Goal: Task Accomplishment & Management: Use online tool/utility

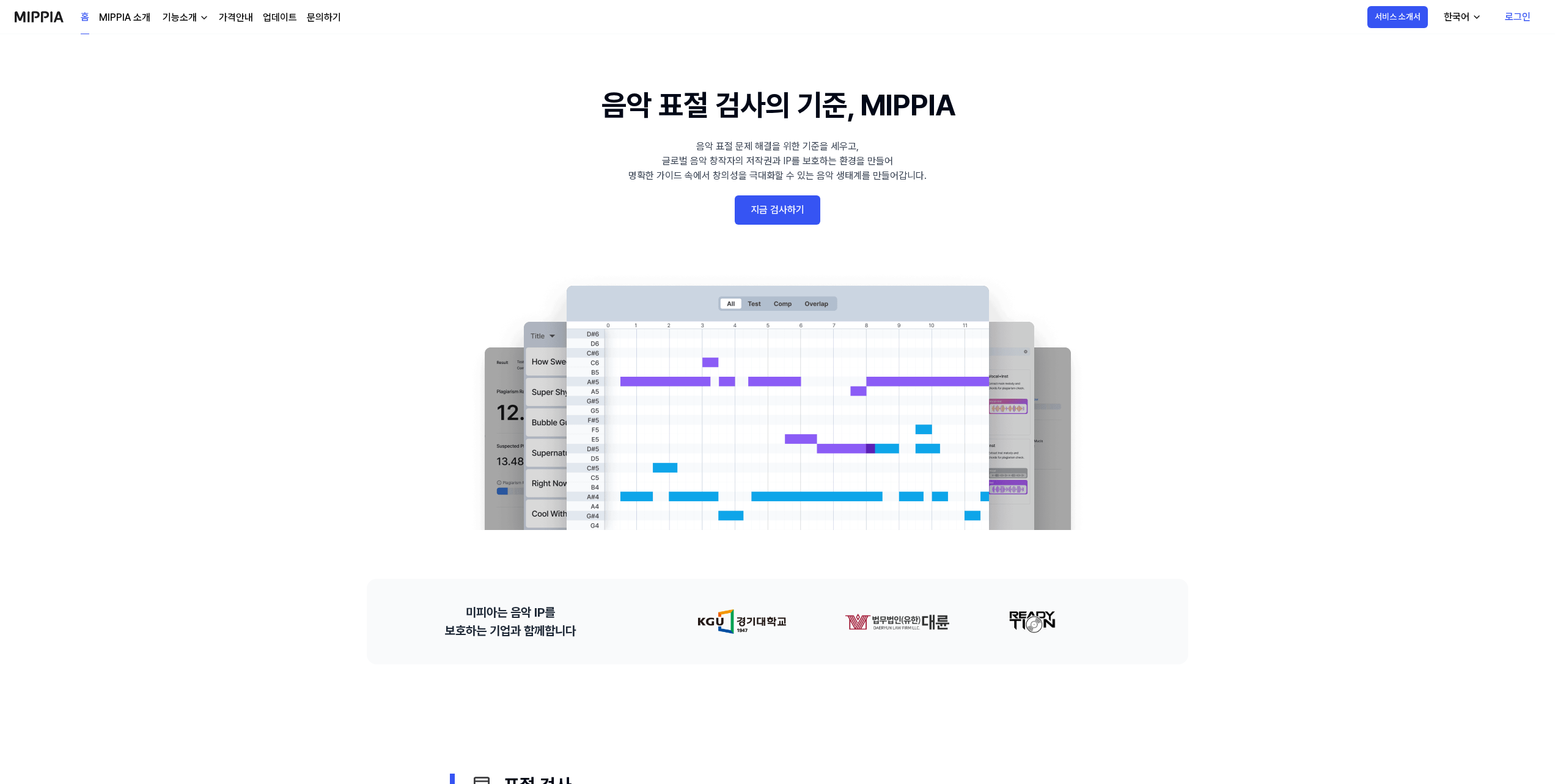
click at [753, 212] on link "지금 검사하기" at bounding box center [777, 210] width 85 height 29
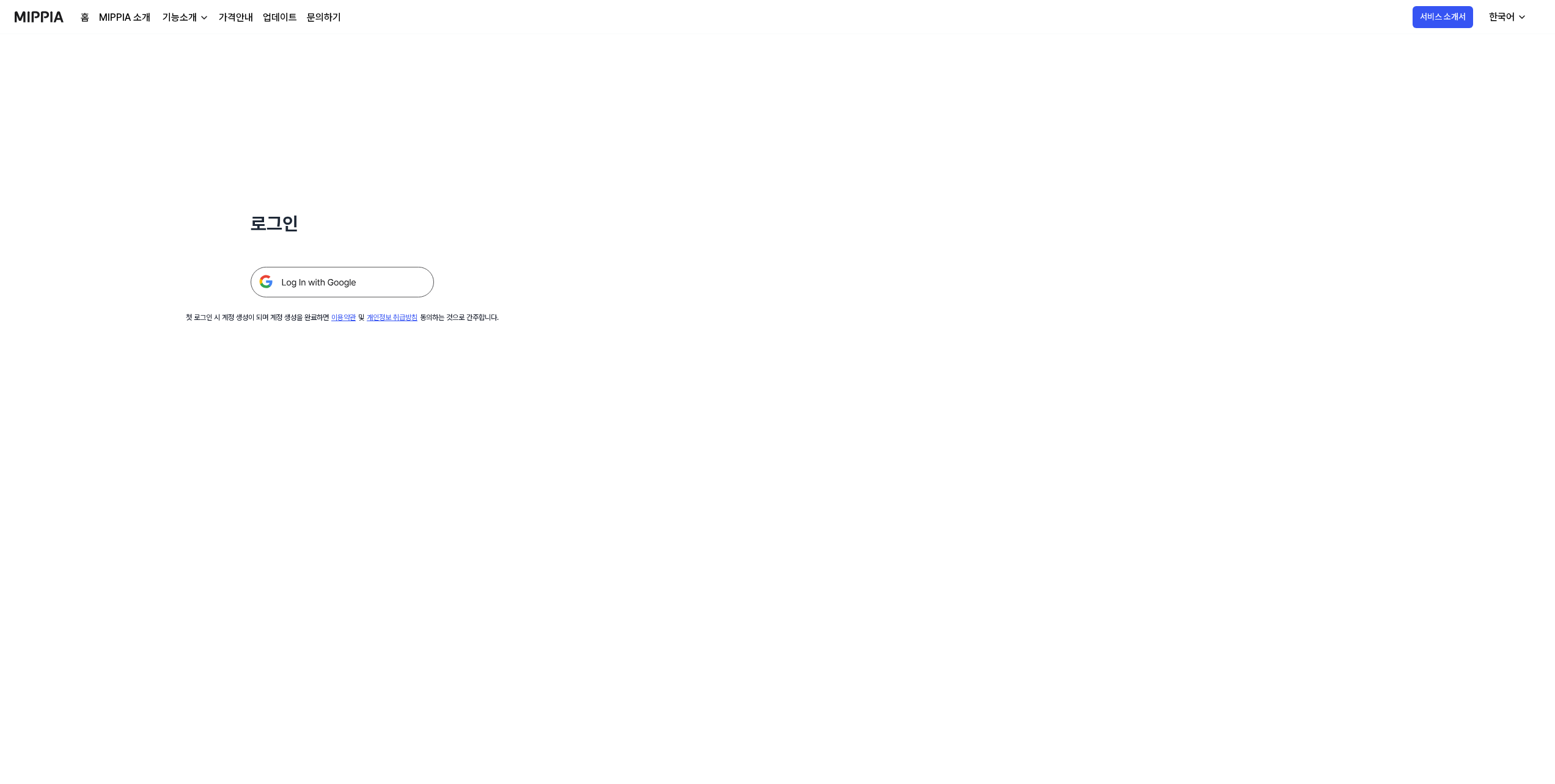
click at [412, 282] on img at bounding box center [342, 282] width 183 height 30
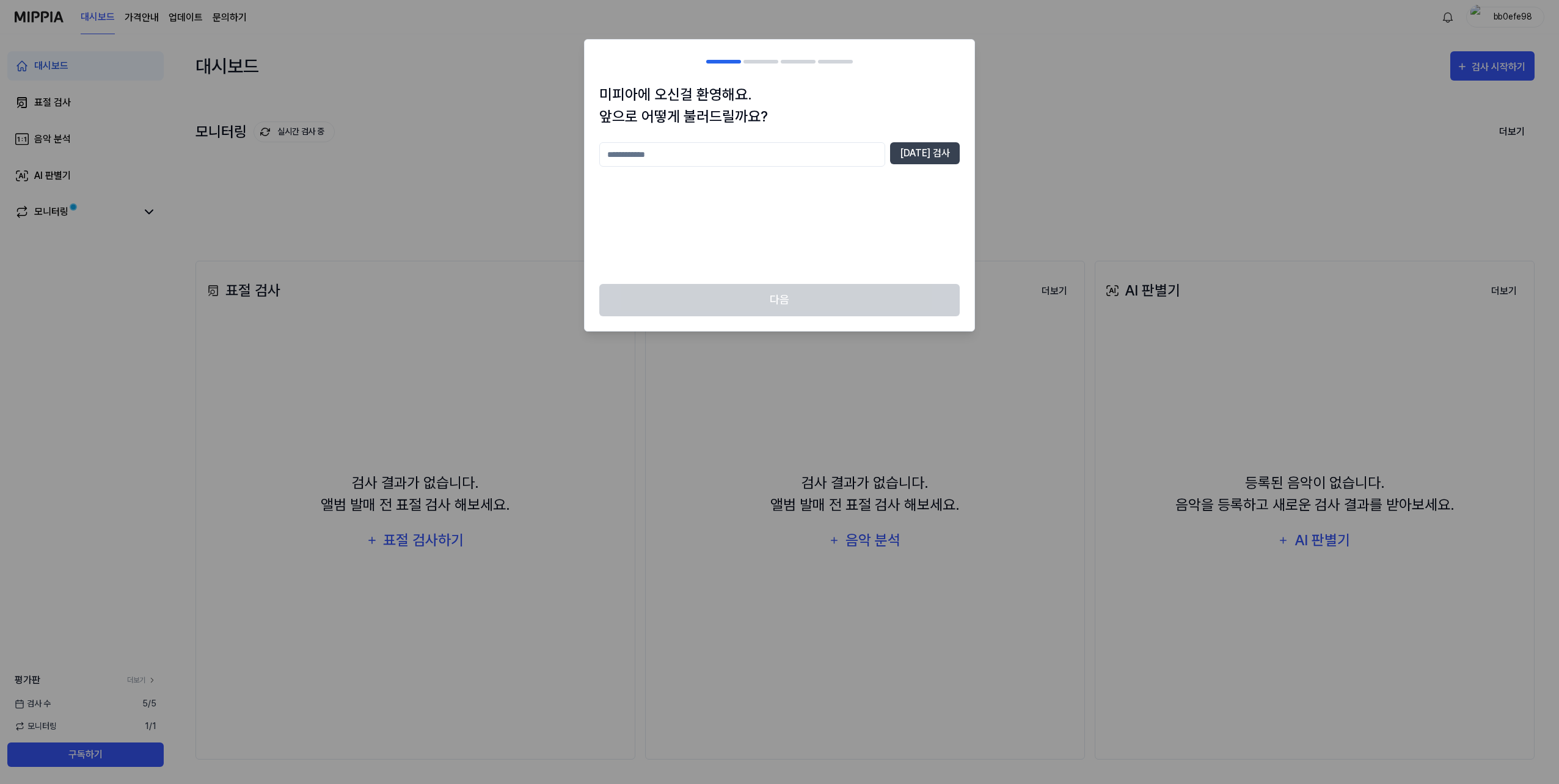
click at [743, 150] on input "text" at bounding box center [742, 154] width 286 height 25
type input "**"
click at [949, 160] on button "[DATE] 검사" at bounding box center [925, 153] width 70 height 22
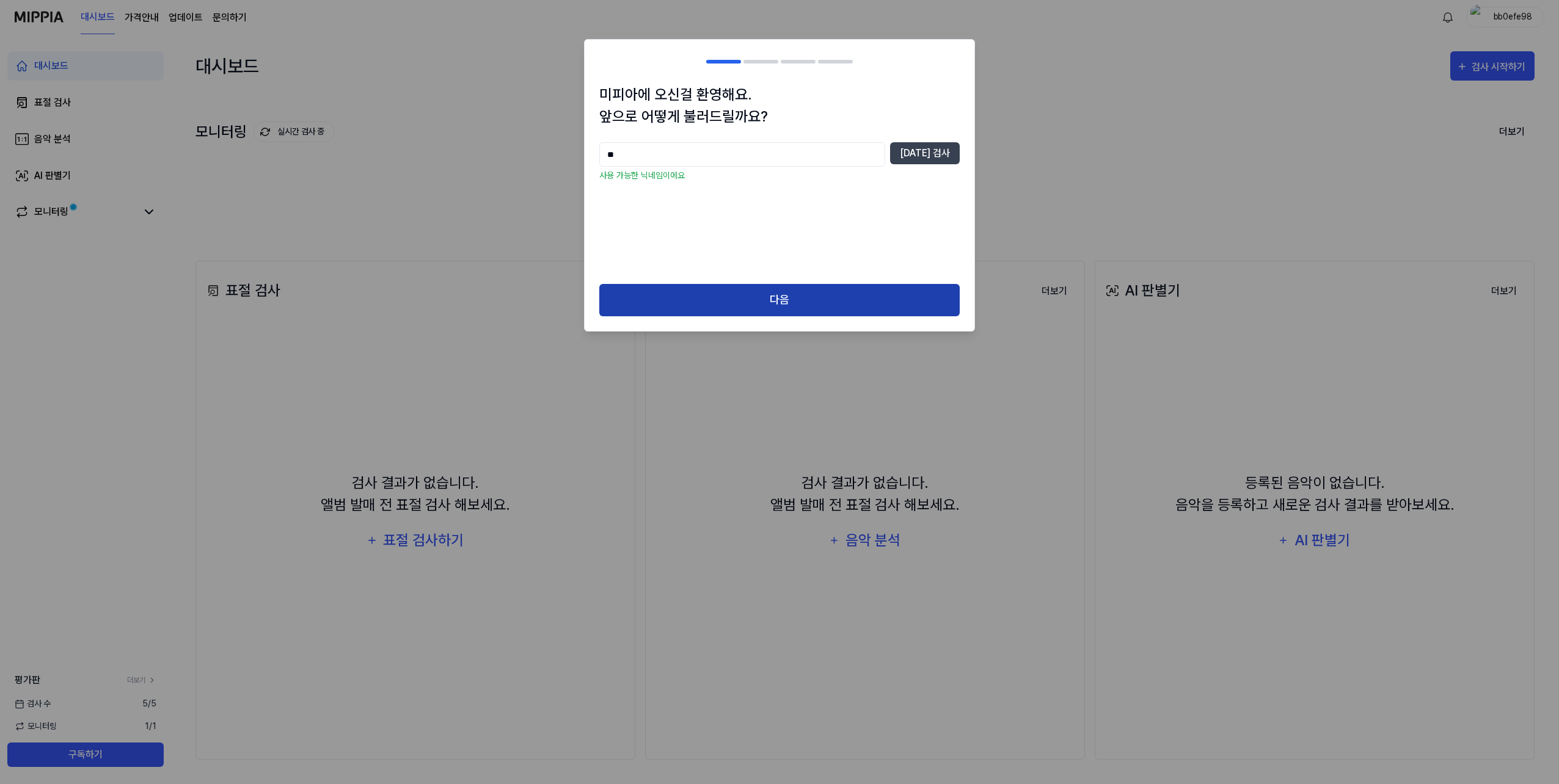
click at [866, 308] on button "다음" at bounding box center [779, 300] width 360 height 32
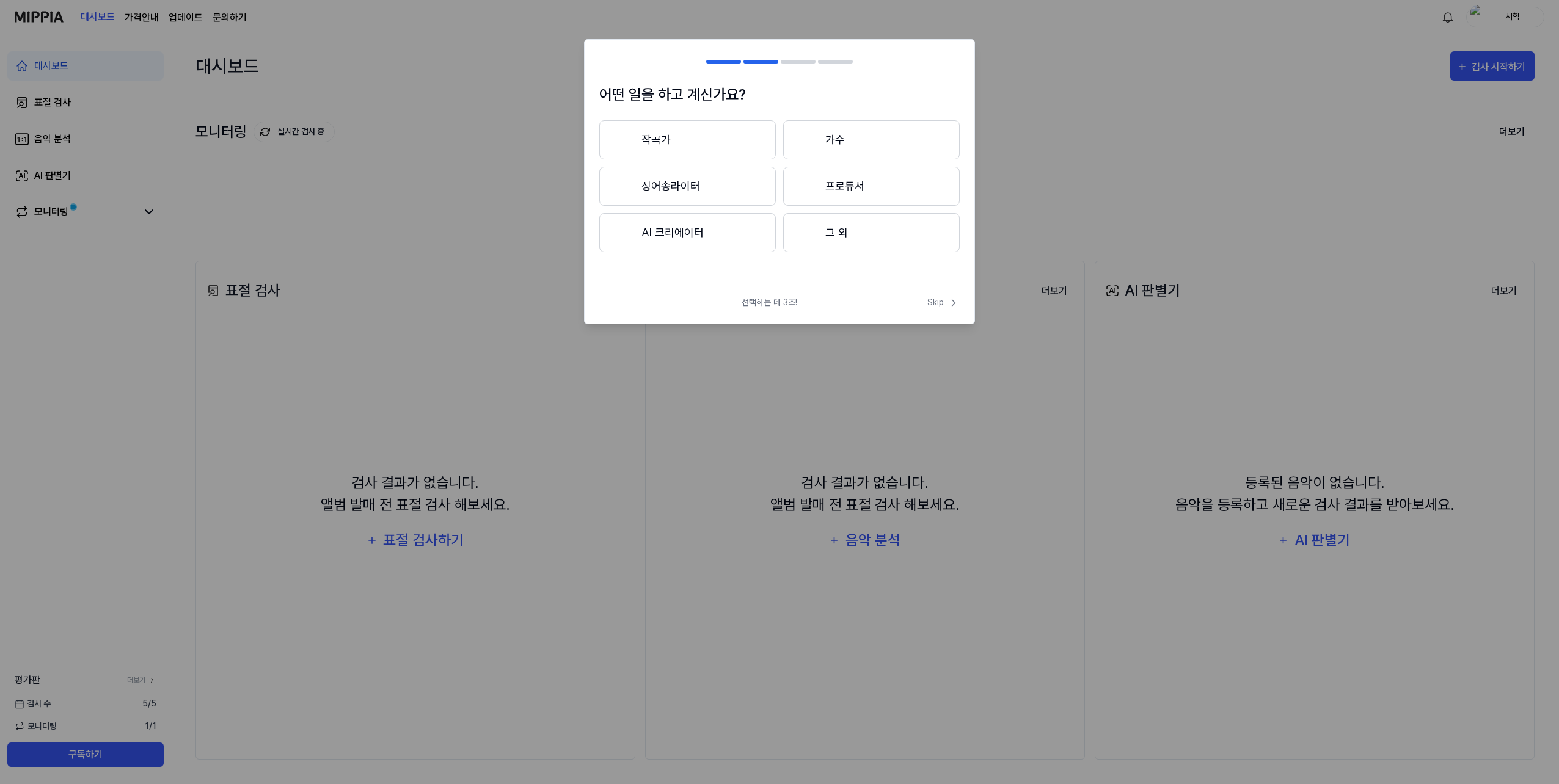
click at [833, 230] on button "그 외" at bounding box center [871, 232] width 176 height 39
click at [732, 185] on button "3년 이하" at bounding box center [687, 186] width 176 height 39
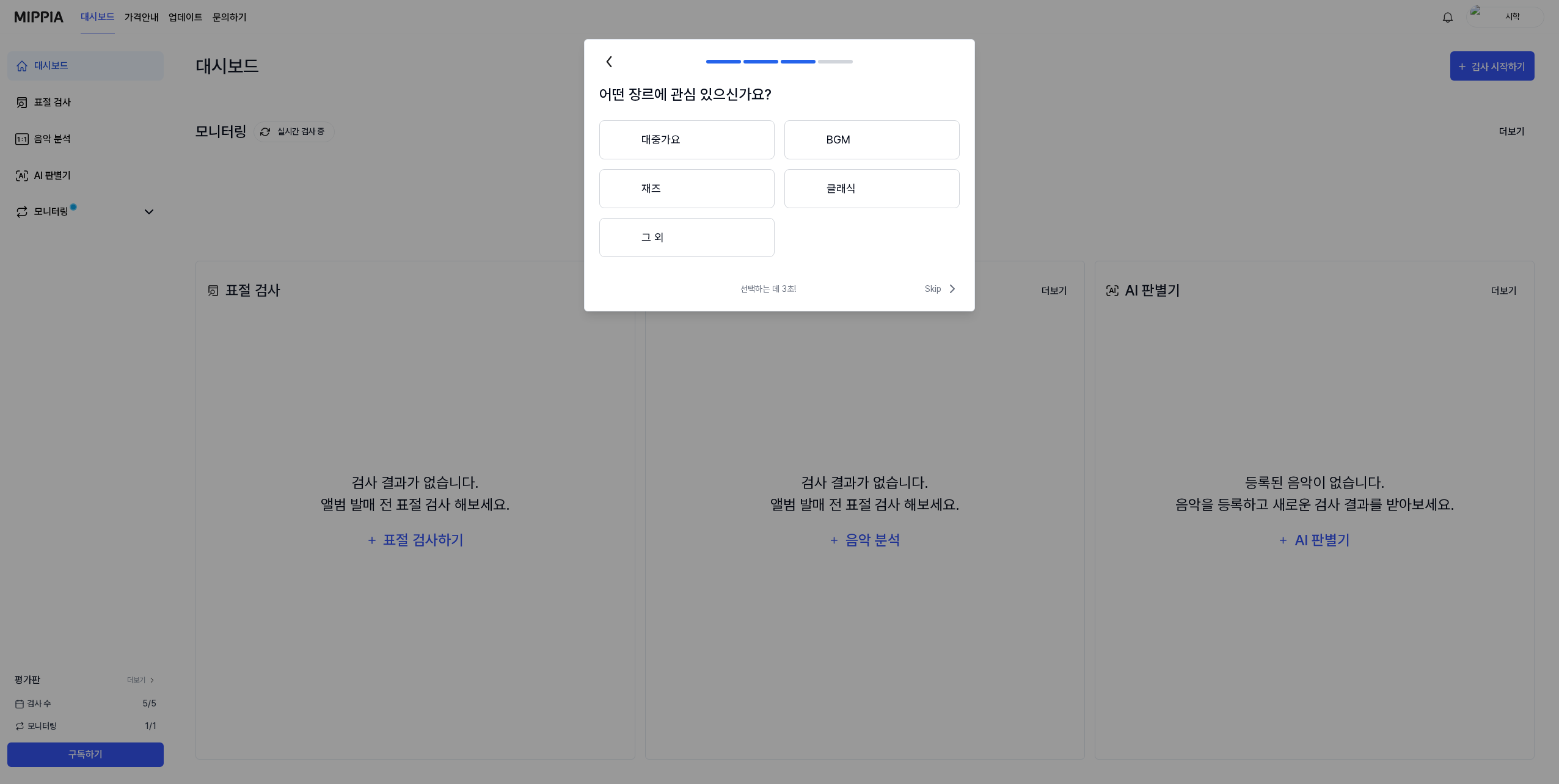
click at [705, 238] on button "그 외" at bounding box center [686, 238] width 175 height 39
click at [859, 240] on input "text" at bounding box center [761, 238] width 260 height 20
type input "****"
click at [933, 237] on button "제출하기" at bounding box center [928, 238] width 44 height 20
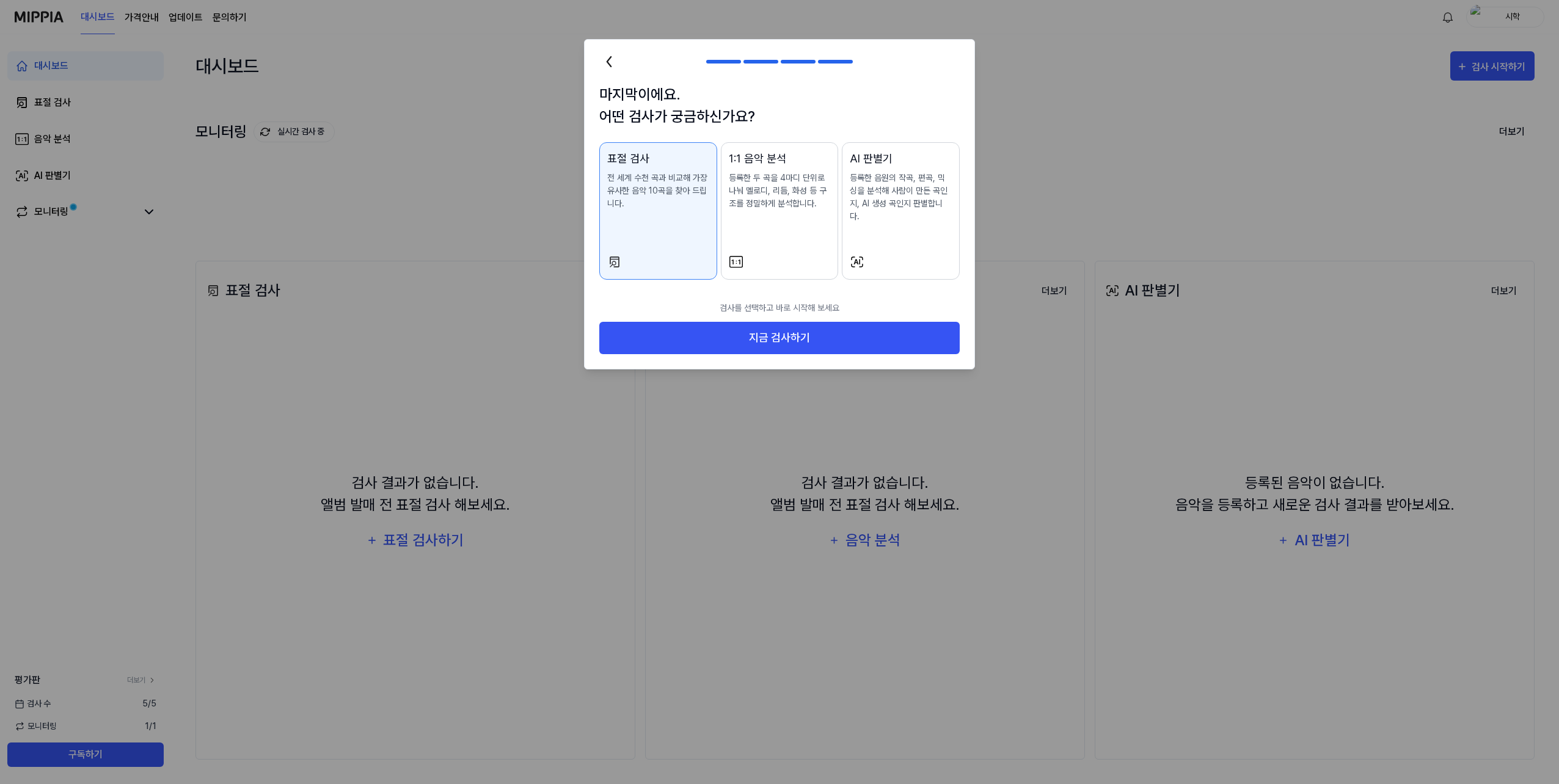
click at [668, 175] on p "전 세계 수천 곡과 비교해 가장 유사한 음악 10곡을 찾아 드립니다." at bounding box center [658, 191] width 102 height 39
click at [784, 330] on button "지금 검사하기" at bounding box center [779, 338] width 360 height 32
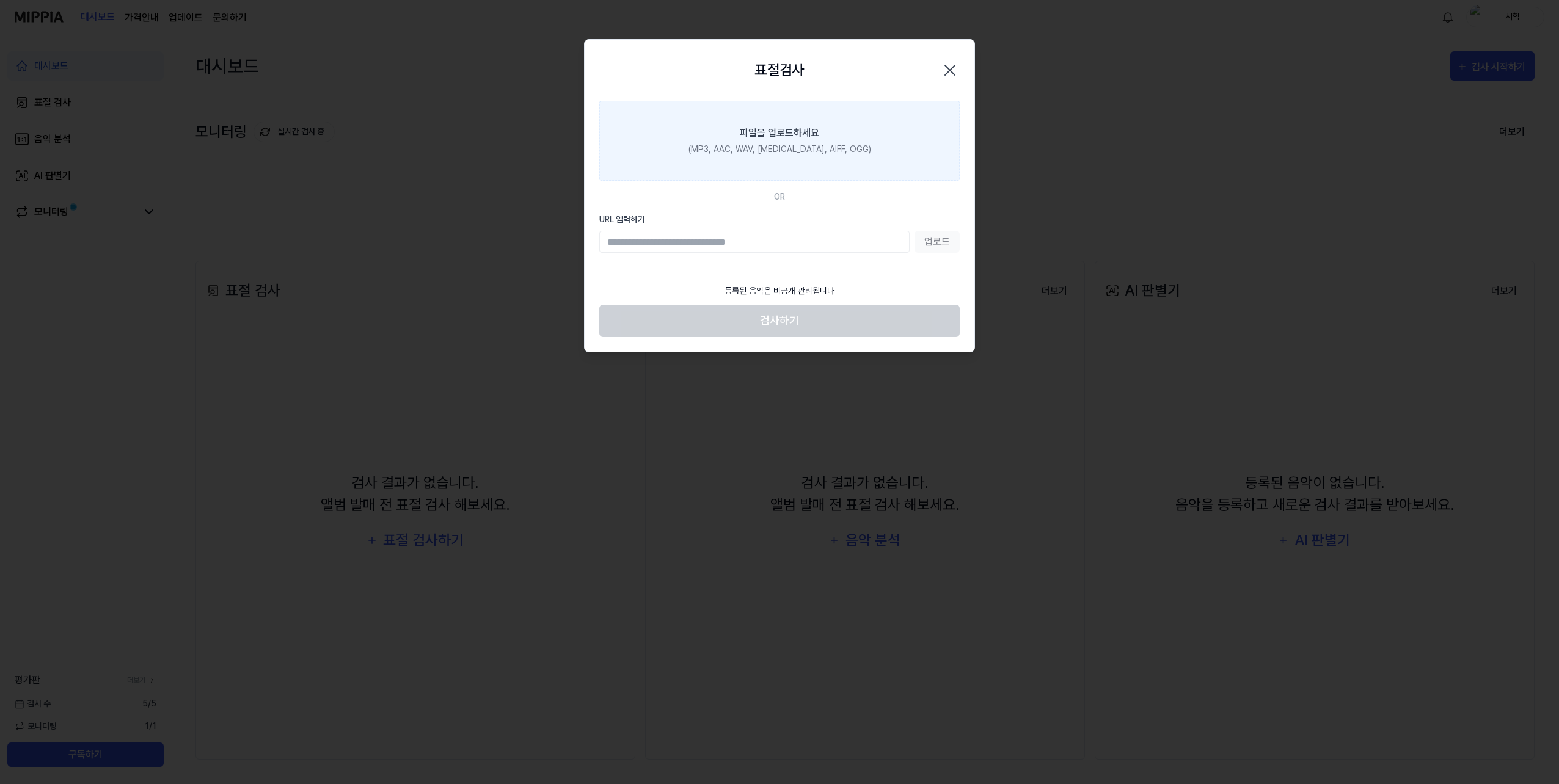
click at [825, 162] on label "파일을 업로드하세요 (MP3, AAC, WAV, [MEDICAL_DATA], AIFF, OGG)" at bounding box center [779, 141] width 360 height 80
click at [0, 0] on input "파일을 업로드하세요 (MP3, AAC, WAV, [MEDICAL_DATA], AIFF, OGG)" at bounding box center [0, 0] width 0 height 0
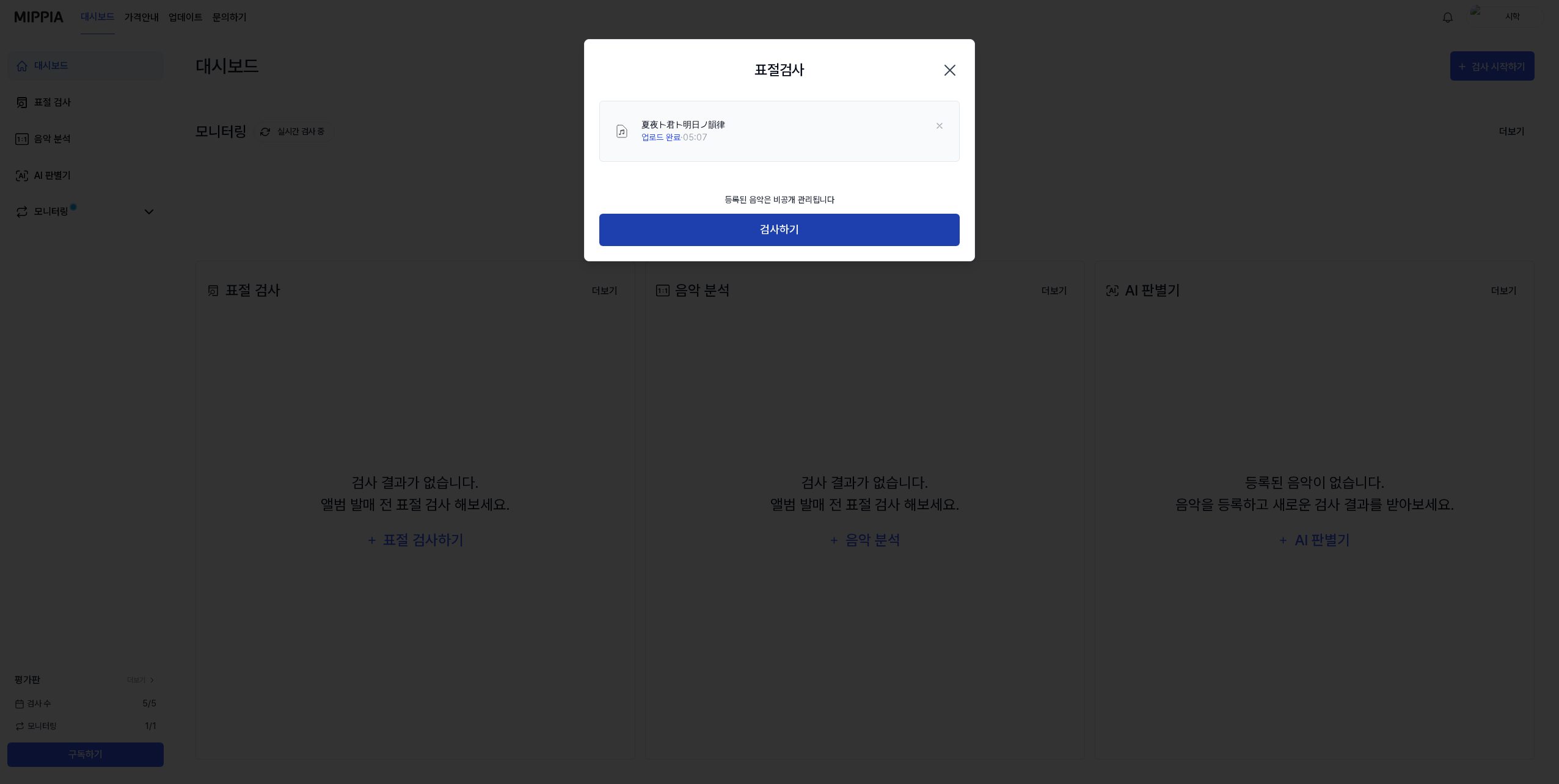
click at [822, 235] on button "검사하기" at bounding box center [779, 229] width 360 height 32
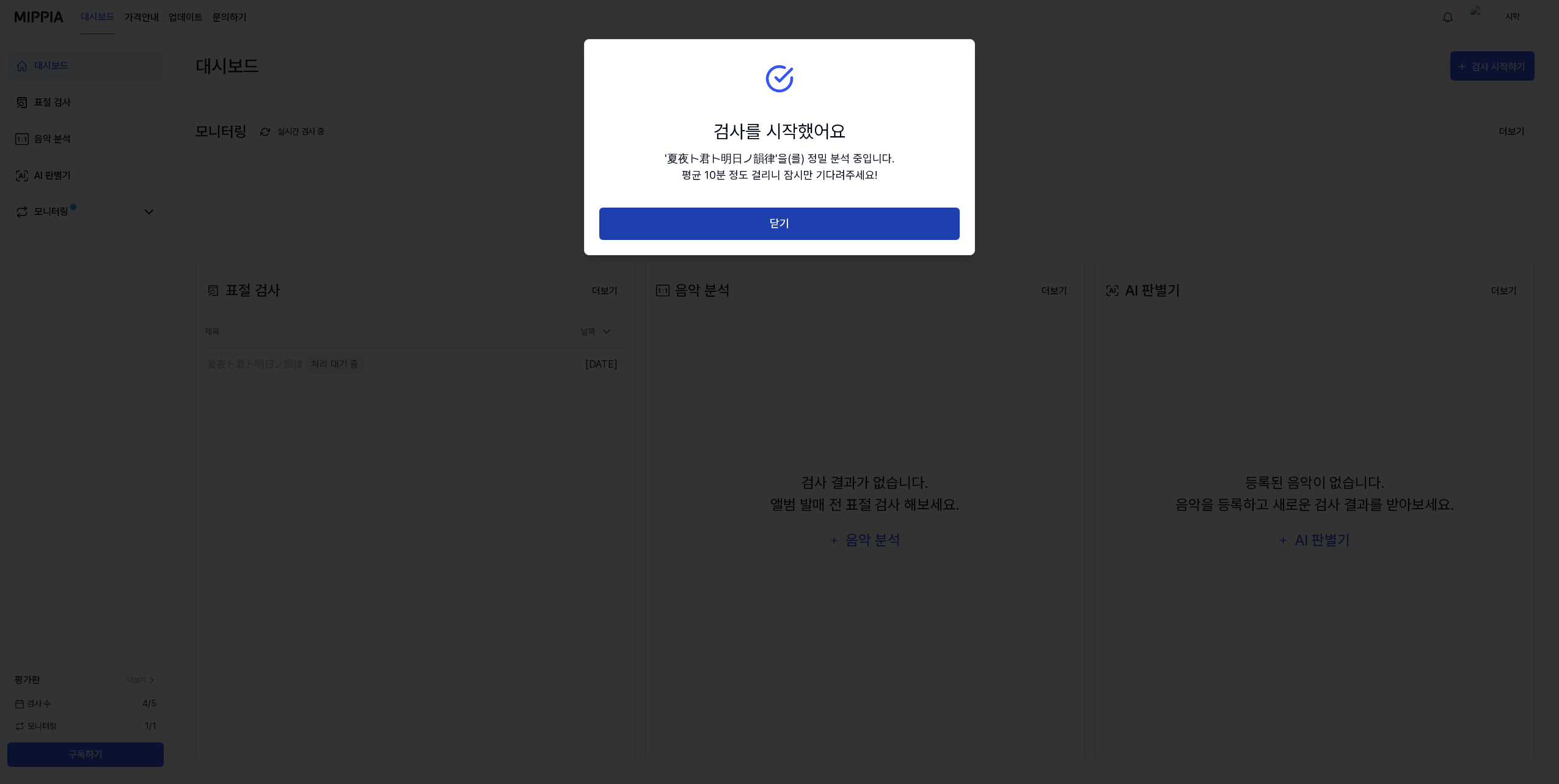
click at [811, 231] on button "닫기" at bounding box center [779, 224] width 360 height 32
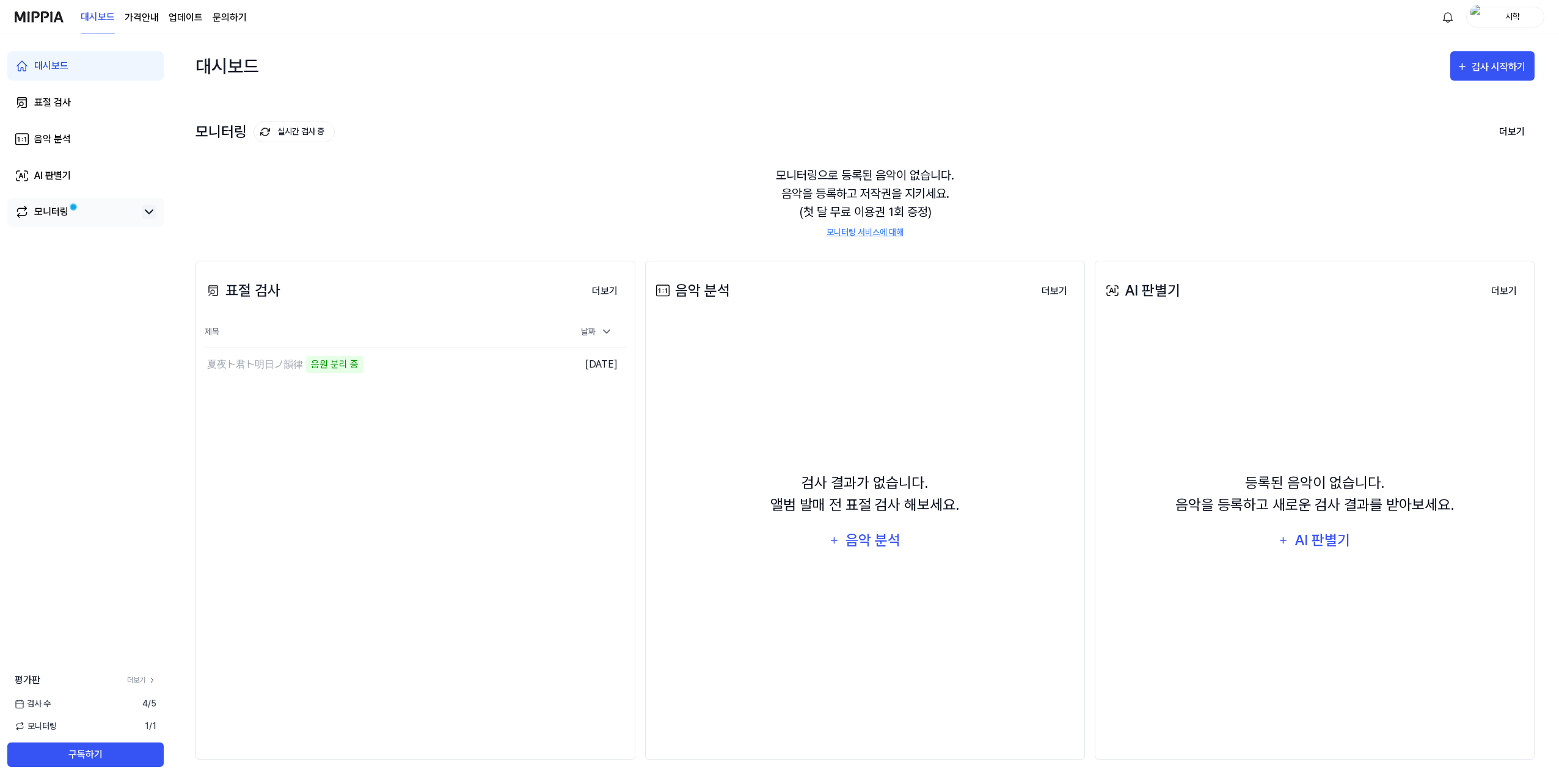
click at [148, 213] on icon at bounding box center [149, 212] width 8 height 4
click at [149, 681] on icon at bounding box center [152, 680] width 9 height 9
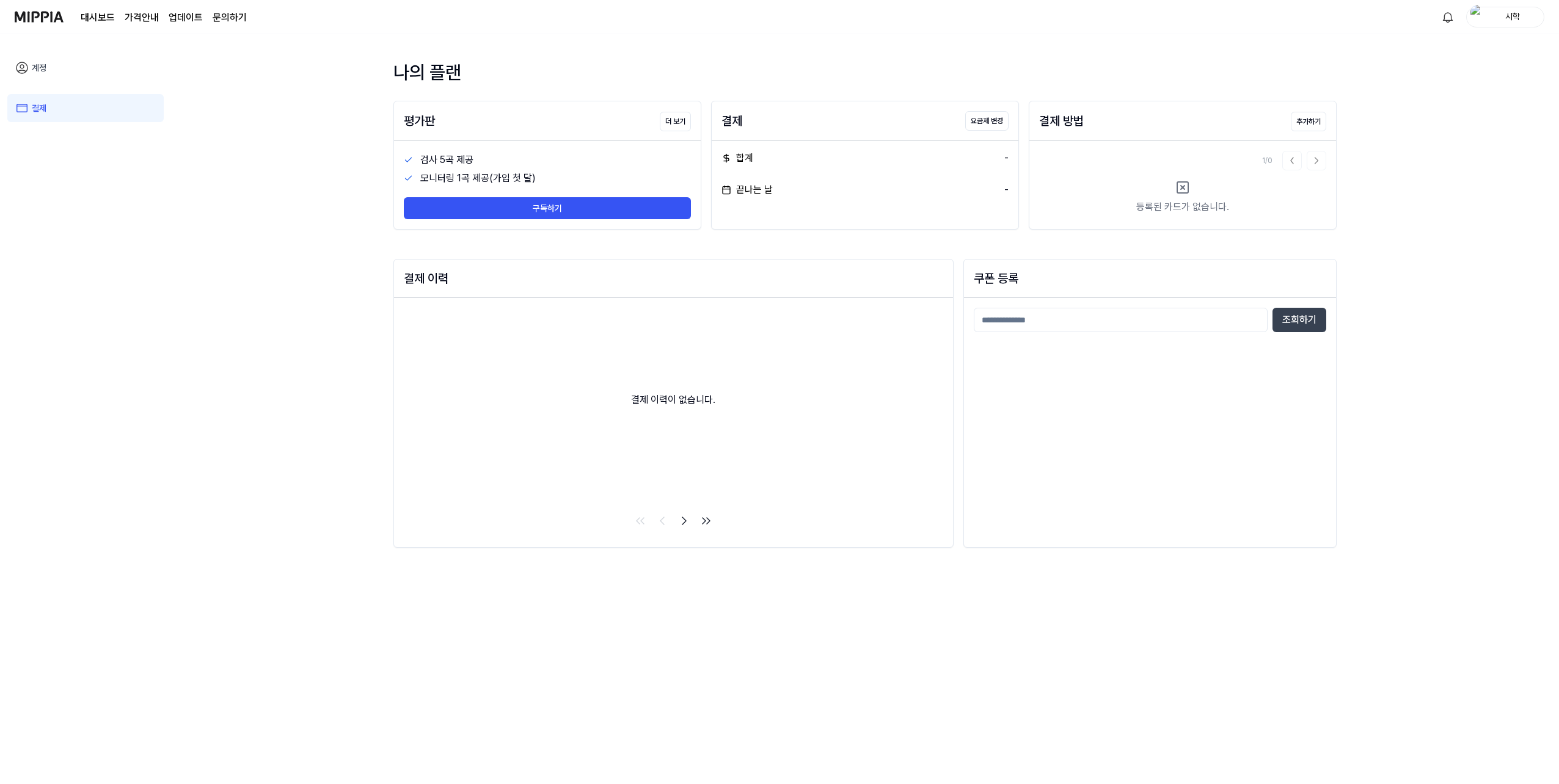
click at [146, 16] on page\) "가격안내" at bounding box center [142, 17] width 34 height 15
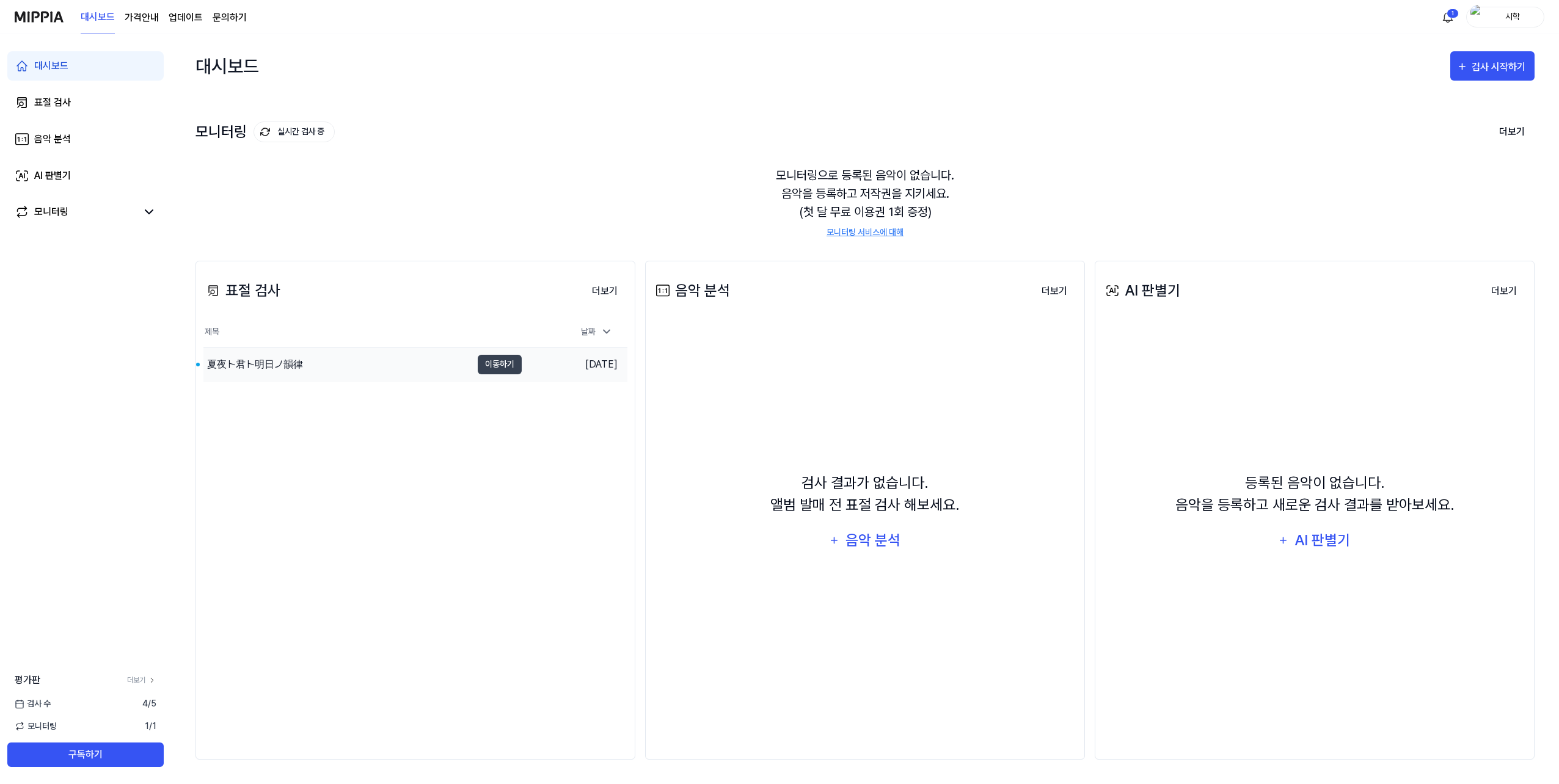
click at [350, 363] on div "夏夜ト君ト明日ノ韻律" at bounding box center [337, 365] width 268 height 34
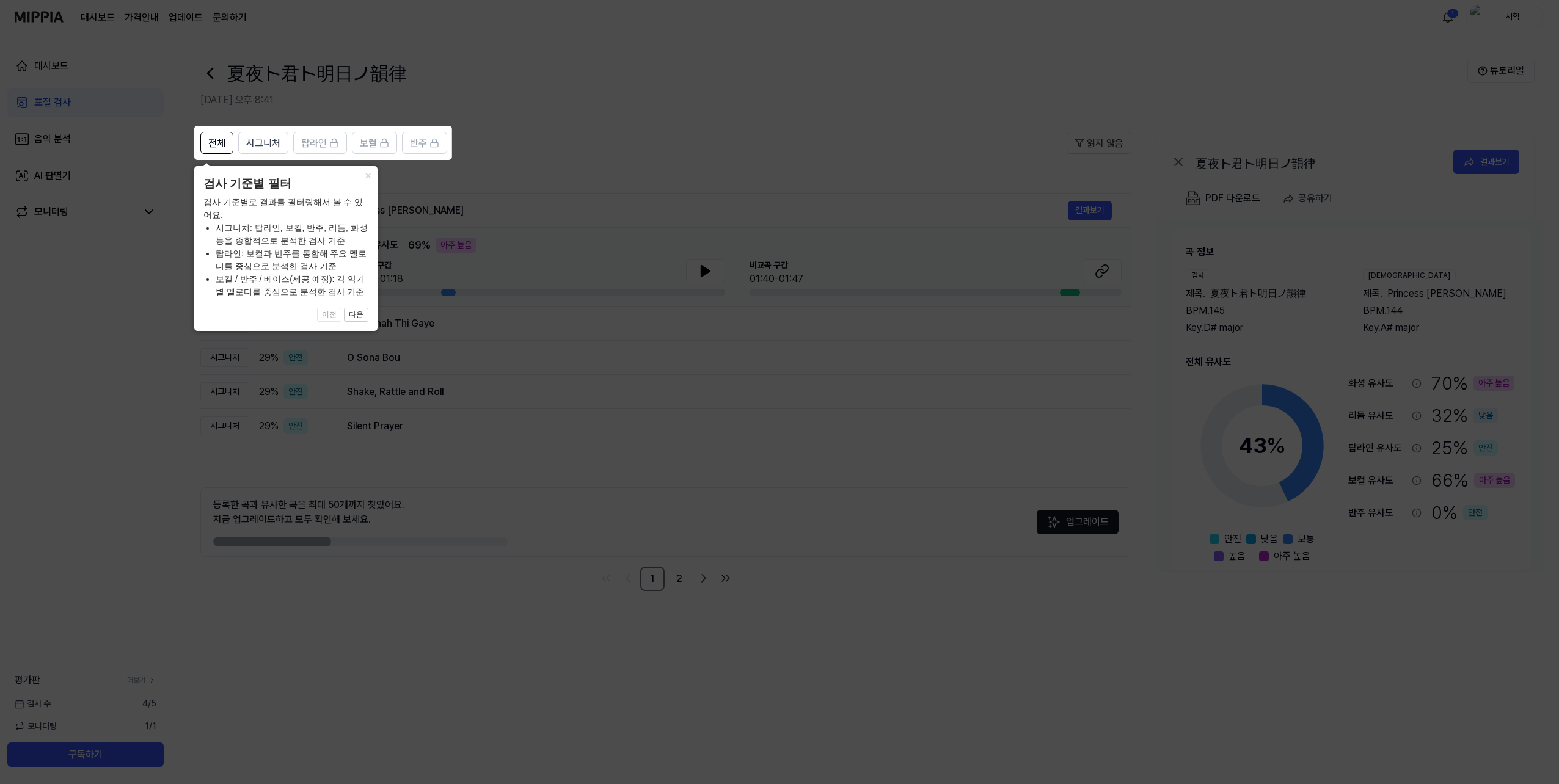
click at [404, 216] on icon at bounding box center [779, 392] width 1559 height 784
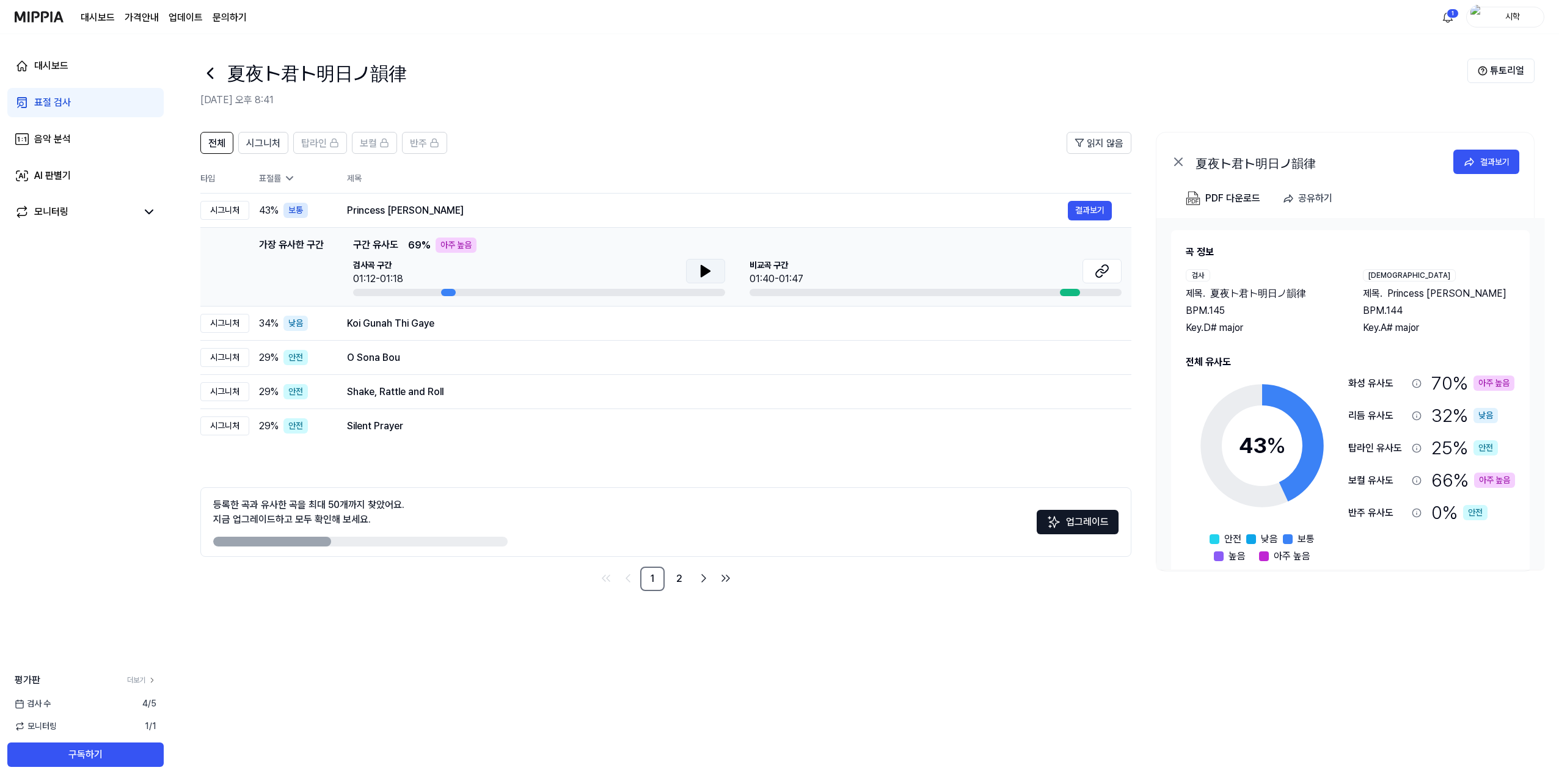
click at [702, 280] on button at bounding box center [706, 271] width 39 height 25
click at [701, 269] on icon at bounding box center [705, 271] width 15 height 15
click at [1101, 267] on icon at bounding box center [1102, 271] width 15 height 15
